Goal: Browse casually

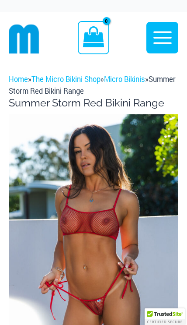
click at [109, 220] on img at bounding box center [94, 241] width 170 height 255
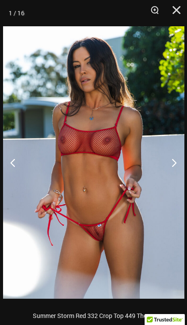
click at [171, 161] on button "Next" at bounding box center [171, 163] width 33 height 44
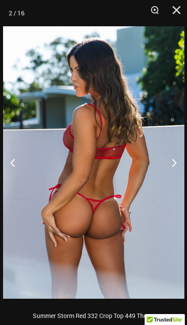
click at [170, 159] on button "Next" at bounding box center [171, 163] width 33 height 44
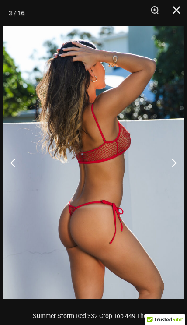
click at [170, 161] on button "Next" at bounding box center [171, 163] width 33 height 44
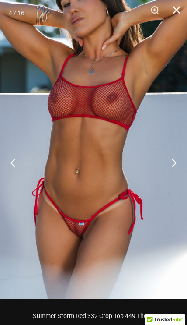
click at [170, 160] on button "Next" at bounding box center [171, 163] width 33 height 44
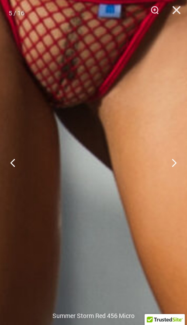
click at [171, 10] on button "Close" at bounding box center [174, 13] width 22 height 26
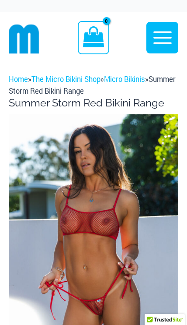
click at [99, 224] on img at bounding box center [94, 241] width 170 height 255
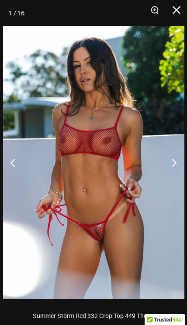
click at [170, 159] on button "Next" at bounding box center [171, 163] width 33 height 44
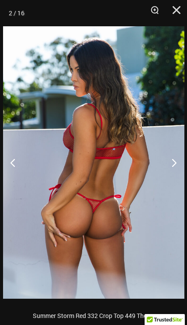
click at [171, 161] on button "Next" at bounding box center [171, 163] width 33 height 44
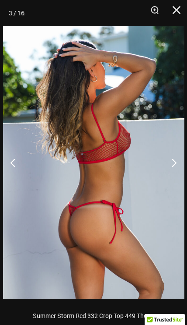
click at [171, 162] on button "Next" at bounding box center [171, 163] width 33 height 44
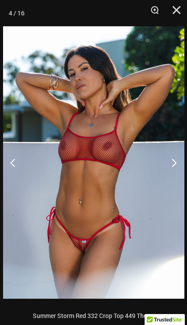
click at [171, 160] on button "Next" at bounding box center [171, 163] width 33 height 44
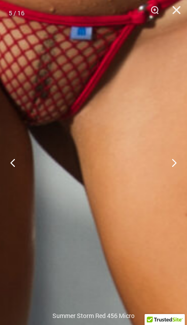
click at [170, 158] on button "Next" at bounding box center [171, 163] width 33 height 44
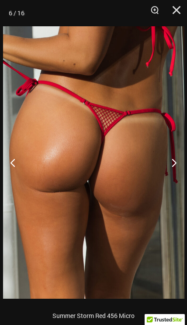
click at [172, 162] on button "Next" at bounding box center [171, 163] width 33 height 44
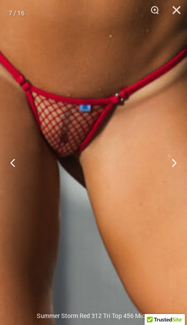
click at [172, 164] on button "Next" at bounding box center [171, 163] width 33 height 44
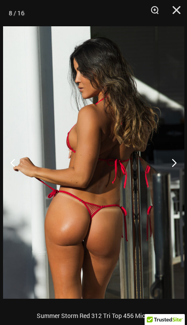
click at [172, 161] on button "Next" at bounding box center [171, 163] width 33 height 44
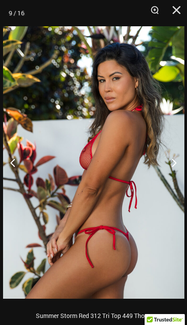
click at [171, 164] on button "Next" at bounding box center [171, 163] width 33 height 44
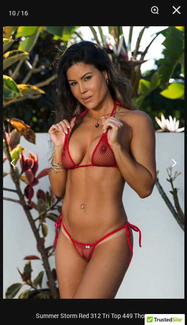
click at [171, 162] on button "Next" at bounding box center [171, 163] width 33 height 44
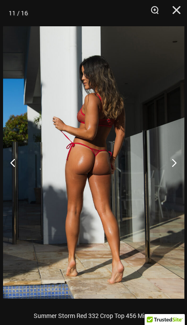
click at [171, 164] on button "Next" at bounding box center [171, 163] width 33 height 44
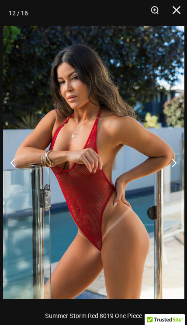
click at [171, 162] on button "Next" at bounding box center [171, 163] width 33 height 44
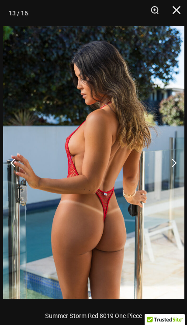
click at [171, 162] on button "Next" at bounding box center [171, 163] width 33 height 44
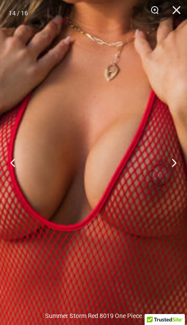
click at [172, 158] on button "Next" at bounding box center [171, 163] width 33 height 44
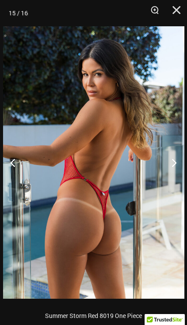
click at [171, 161] on button "Next" at bounding box center [171, 163] width 33 height 44
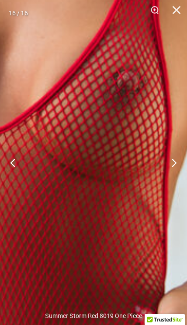
click at [171, 12] on button "Close" at bounding box center [174, 13] width 22 height 26
